Goal: Find specific page/section: Find specific page/section

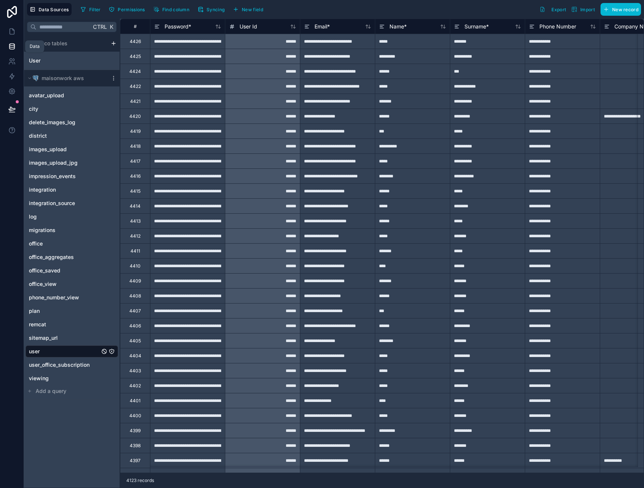
click at [12, 46] on icon at bounding box center [11, 45] width 5 height 2
click at [50, 114] on div "city" at bounding box center [71, 109] width 93 height 12
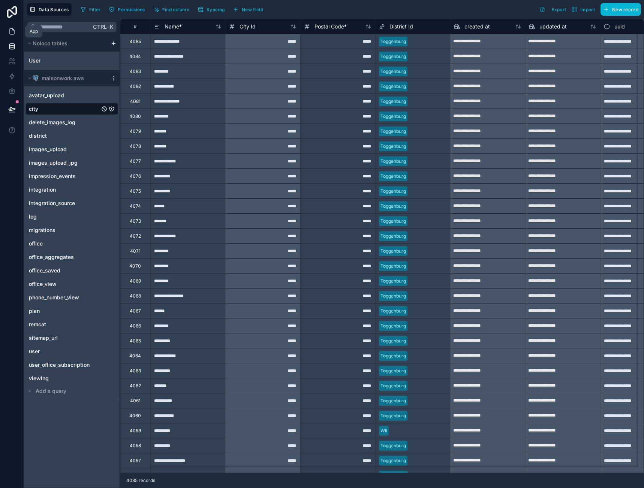
click at [16, 31] on link at bounding box center [12, 31] width 24 height 15
